Goal: Use online tool/utility: Utilize a website feature to perform a specific function

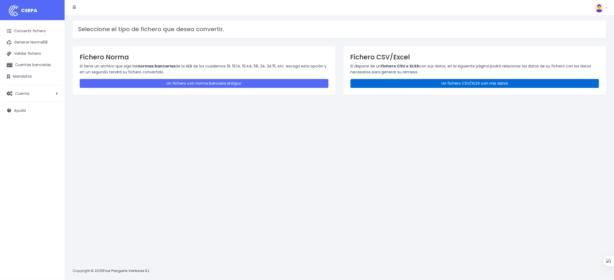
click at [466, 85] on link "Un fichero CSV/XLSX con mis datos" at bounding box center [474, 83] width 249 height 9
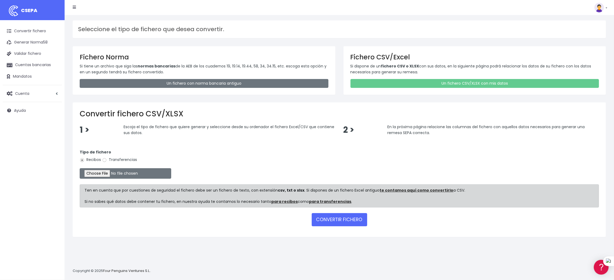
click at [114, 162] on label "Transferencias" at bounding box center [119, 160] width 35 height 6
click at [107, 162] on input "Transferencias" at bounding box center [104, 160] width 5 height 5
radio input "true"
click at [97, 174] on input "file" at bounding box center [126, 174] width 92 height 10
type input "C:\fakepath\SEPA PLANTILLA INTURISA.xlsx"
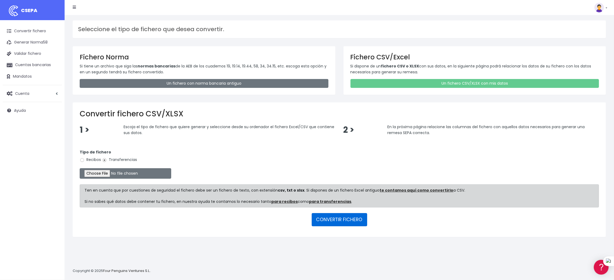
click at [349, 219] on button "CONVERTIR FICHERO" at bounding box center [339, 219] width 55 height 13
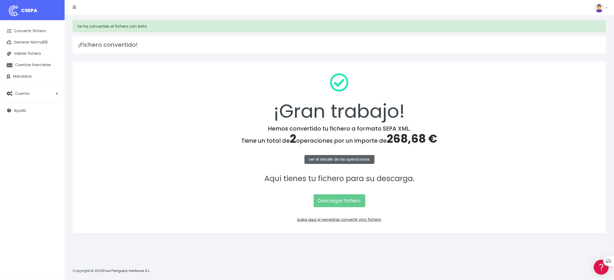
click at [341, 160] on link "ver el detalle de las operaciones" at bounding box center [339, 159] width 70 height 9
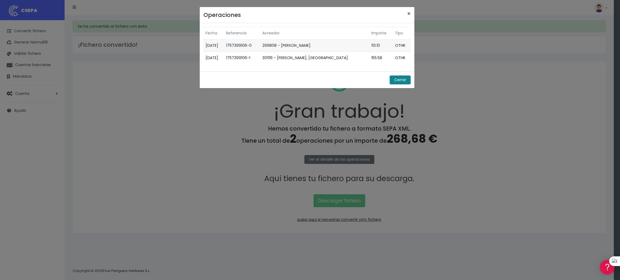
click at [403, 80] on button "Cerrar" at bounding box center [400, 80] width 21 height 9
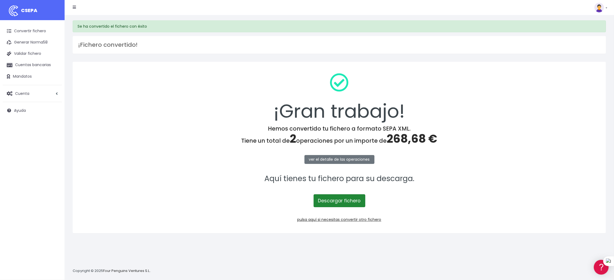
click at [337, 203] on link "Descargar fichero" at bounding box center [340, 201] width 52 height 13
